Goal: Transaction & Acquisition: Subscribe to service/newsletter

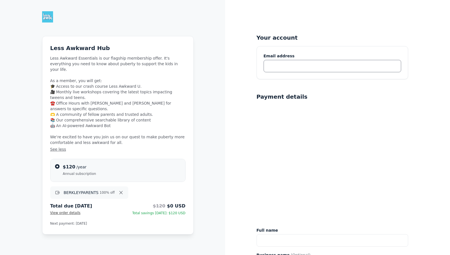
click at [285, 63] on input "text" at bounding box center [333, 66] width 138 height 12
type input "[EMAIL_ADDRESS][DOMAIN_NAME]"
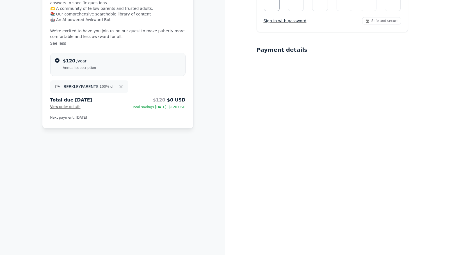
scroll to position [108, 0]
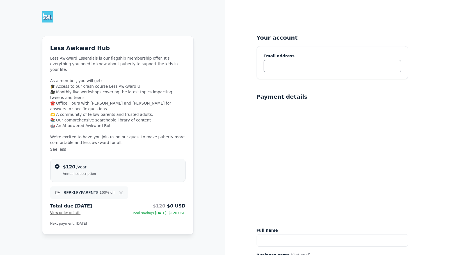
click at [280, 66] on input "text" at bounding box center [333, 66] width 138 height 12
type input "[EMAIL_ADDRESS][DOMAIN_NAME]"
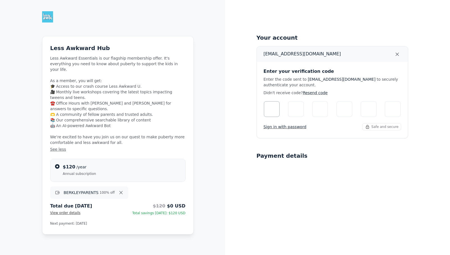
type input "2"
type input "8"
type input "7"
type input "9"
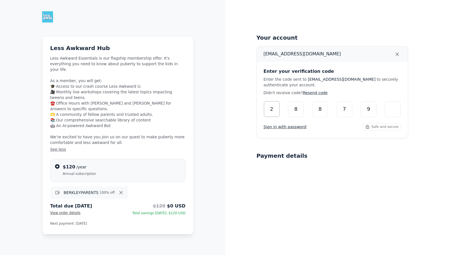
type input "2"
